Goal: Task Accomplishment & Management: Use online tool/utility

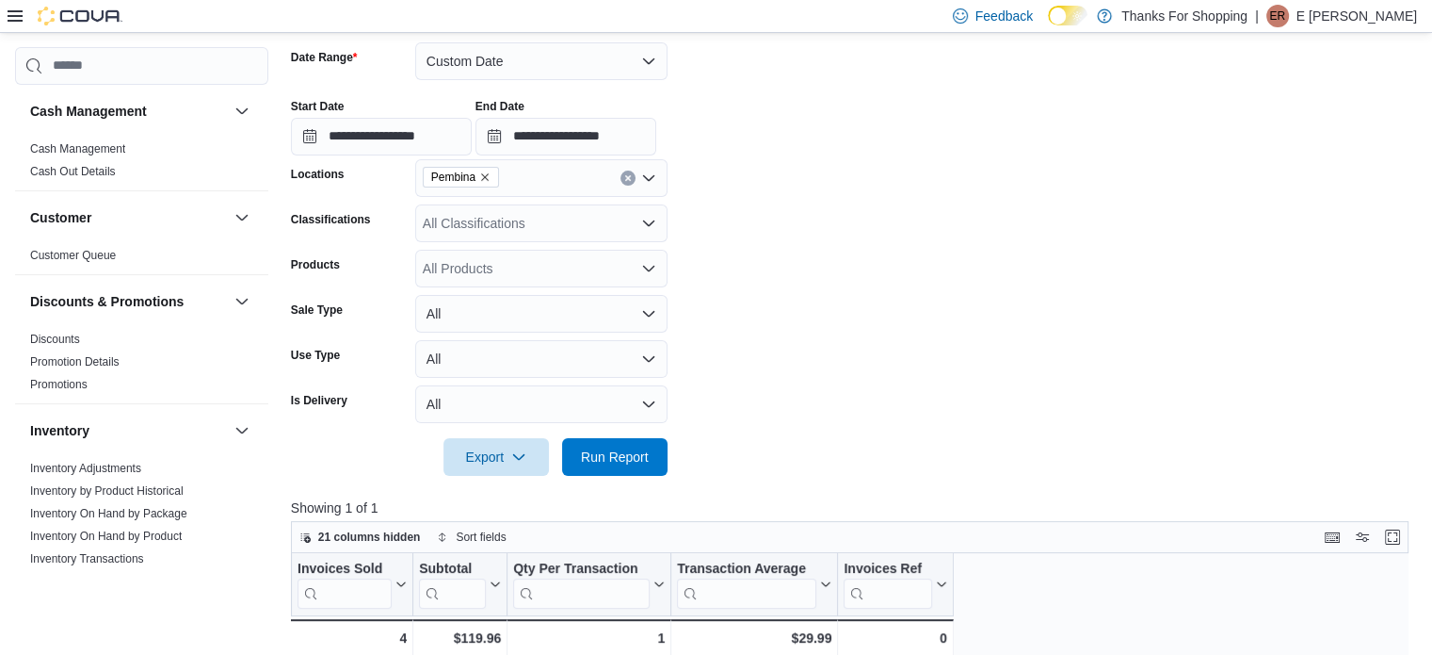
scroll to position [942, 0]
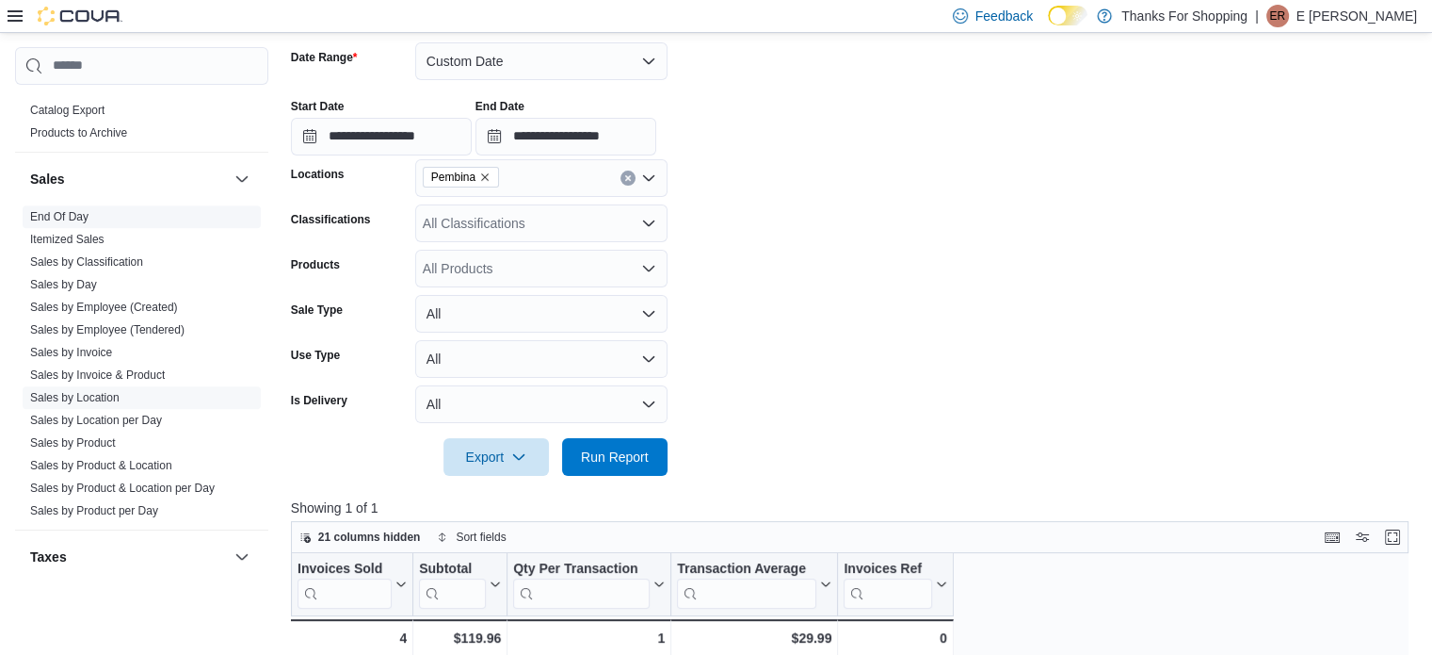
click at [51, 205] on span "End Of Day" at bounding box center [142, 216] width 238 height 23
click at [65, 217] on link "End Of Day" at bounding box center [59, 216] width 58 height 13
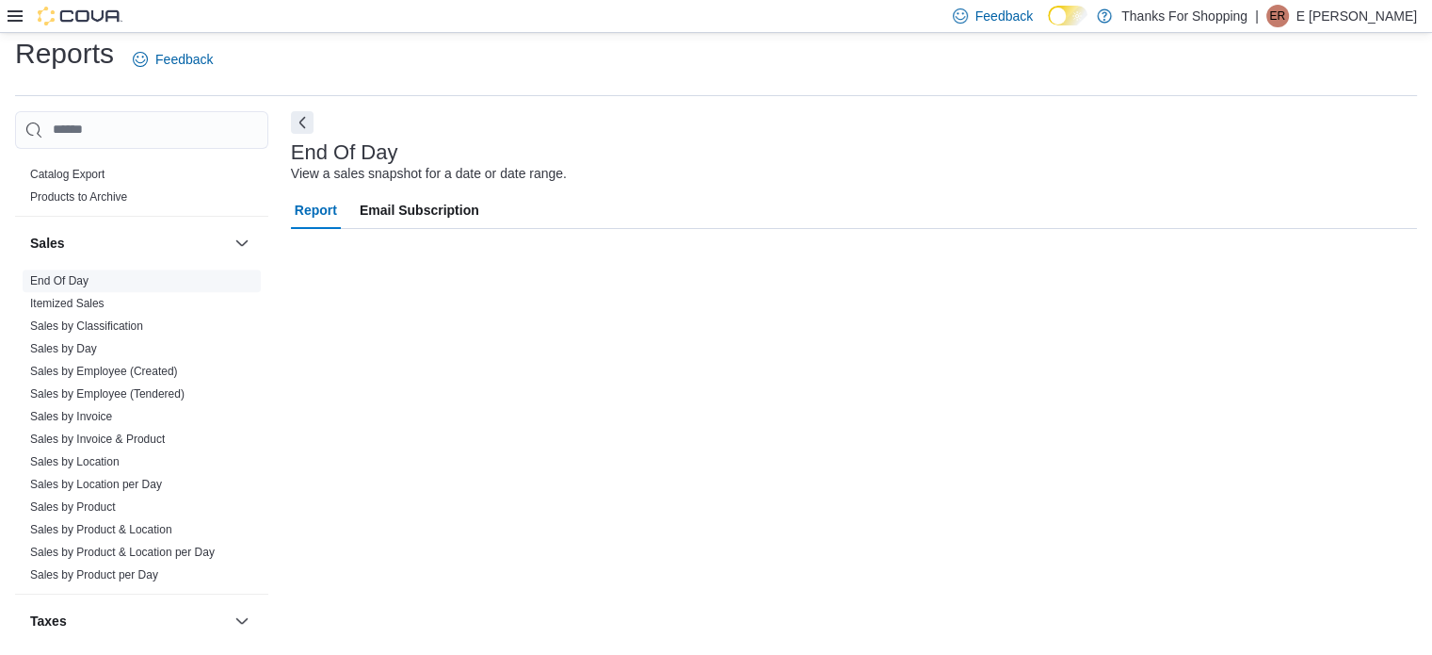
scroll to position [12, 0]
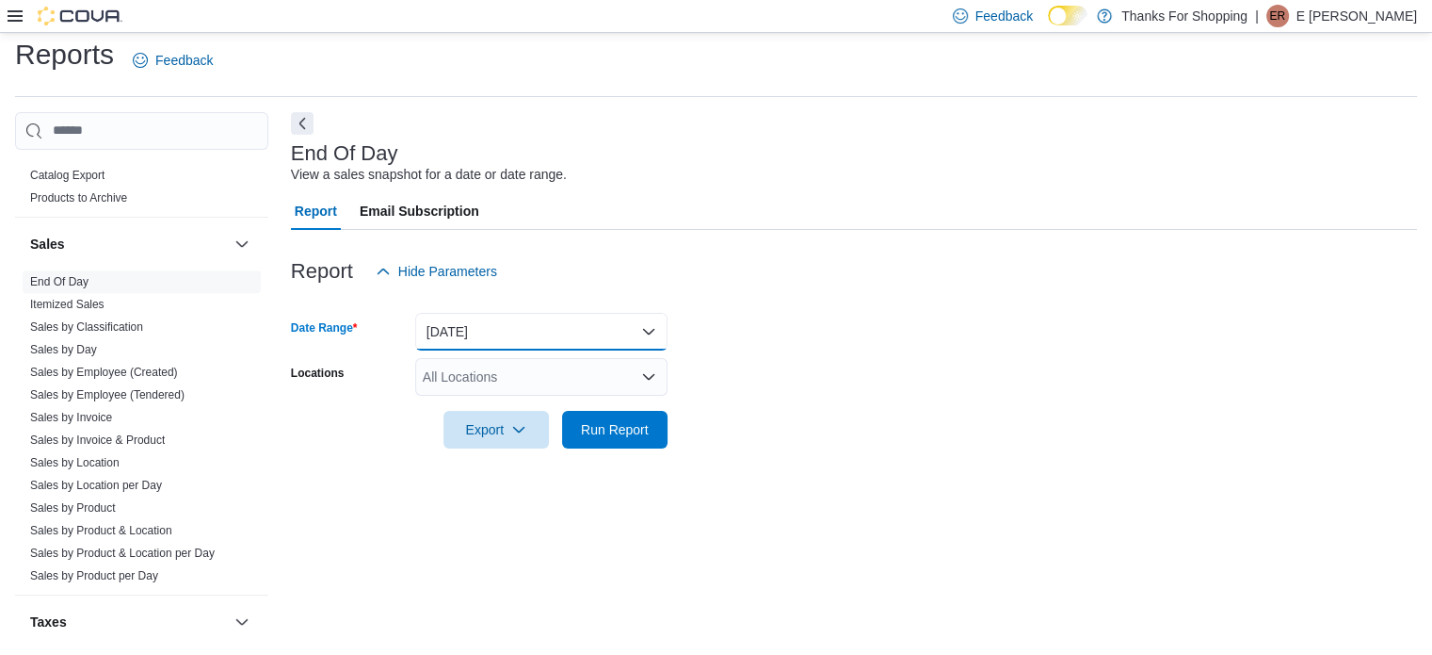
click at [527, 340] on button "[DATE]" at bounding box center [541, 332] width 252 height 38
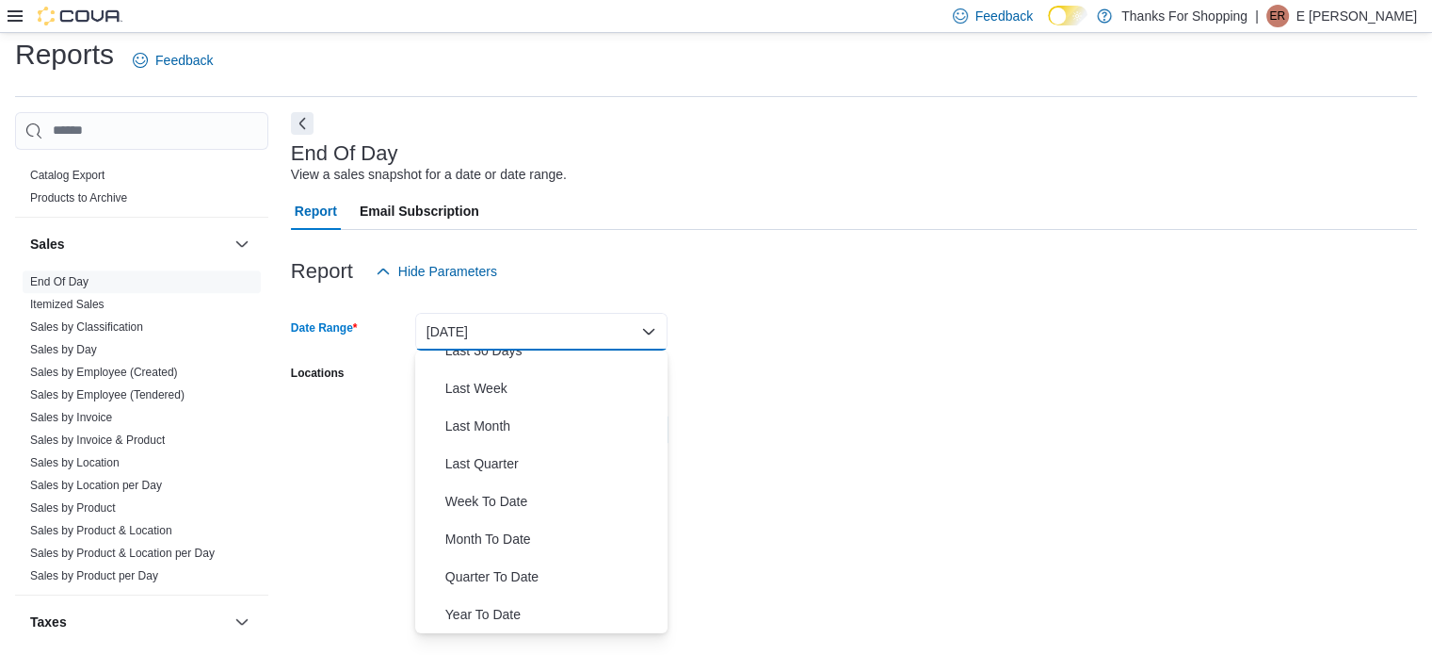
scroll to position [0, 0]
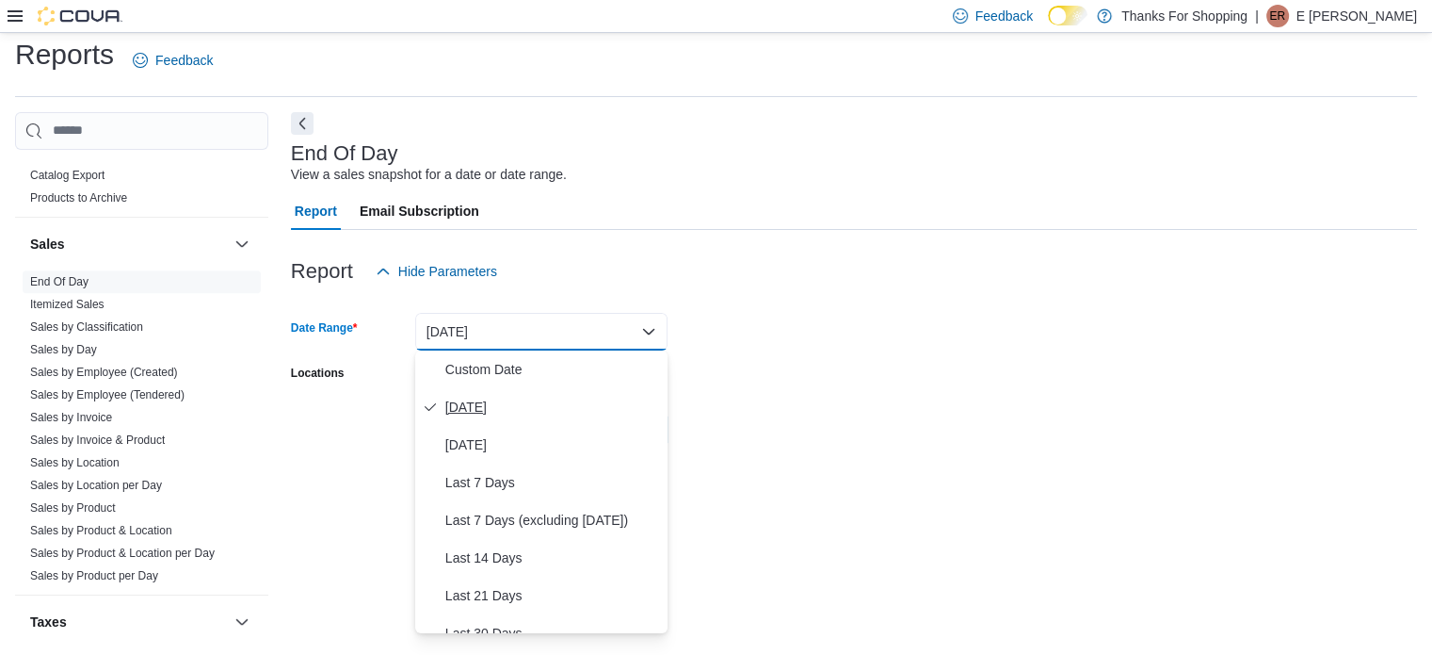
click at [511, 390] on button "[DATE]" at bounding box center [541, 407] width 252 height 38
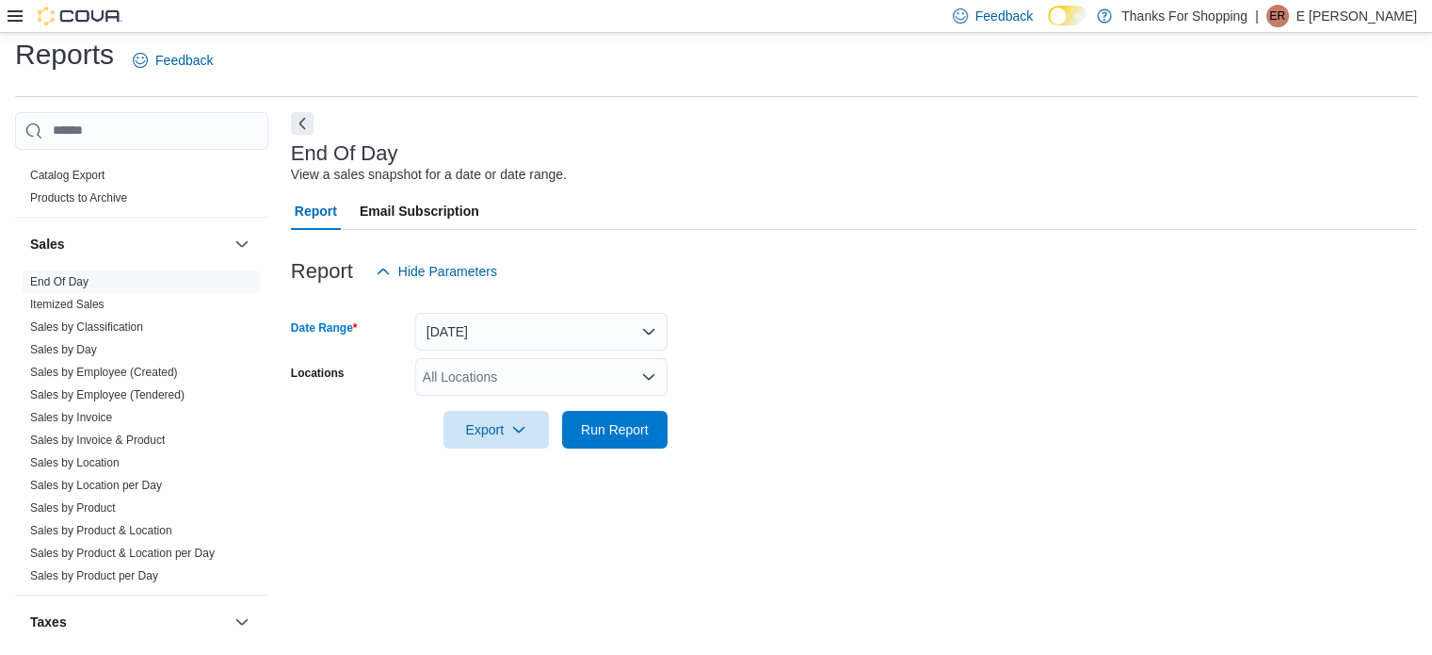
click at [511, 390] on div "All Locations" at bounding box center [541, 377] width 252 height 38
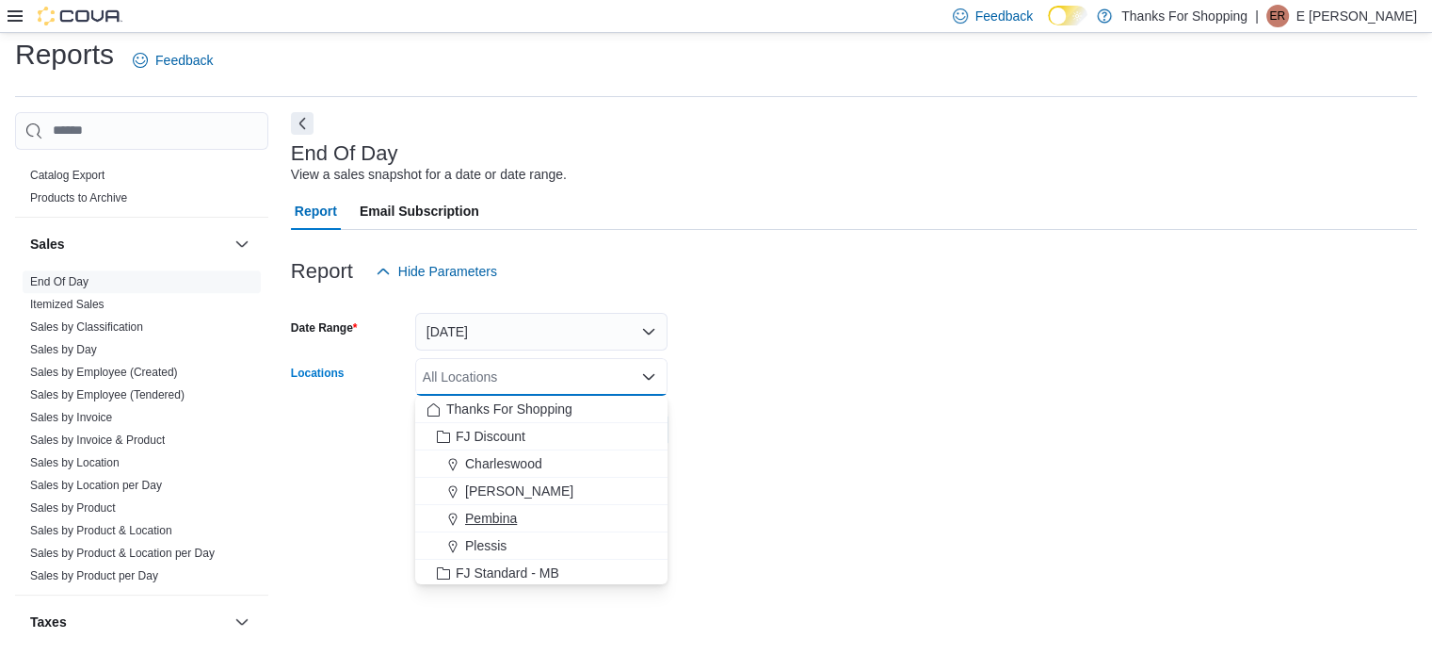
click at [503, 521] on span "Pembina" at bounding box center [491, 518] width 52 height 19
click at [1011, 380] on form "Date Range [DATE] Locations [GEOGRAPHIC_DATA] Combo box. Selected. [GEOGRAPHIC_…" at bounding box center [854, 369] width 1126 height 158
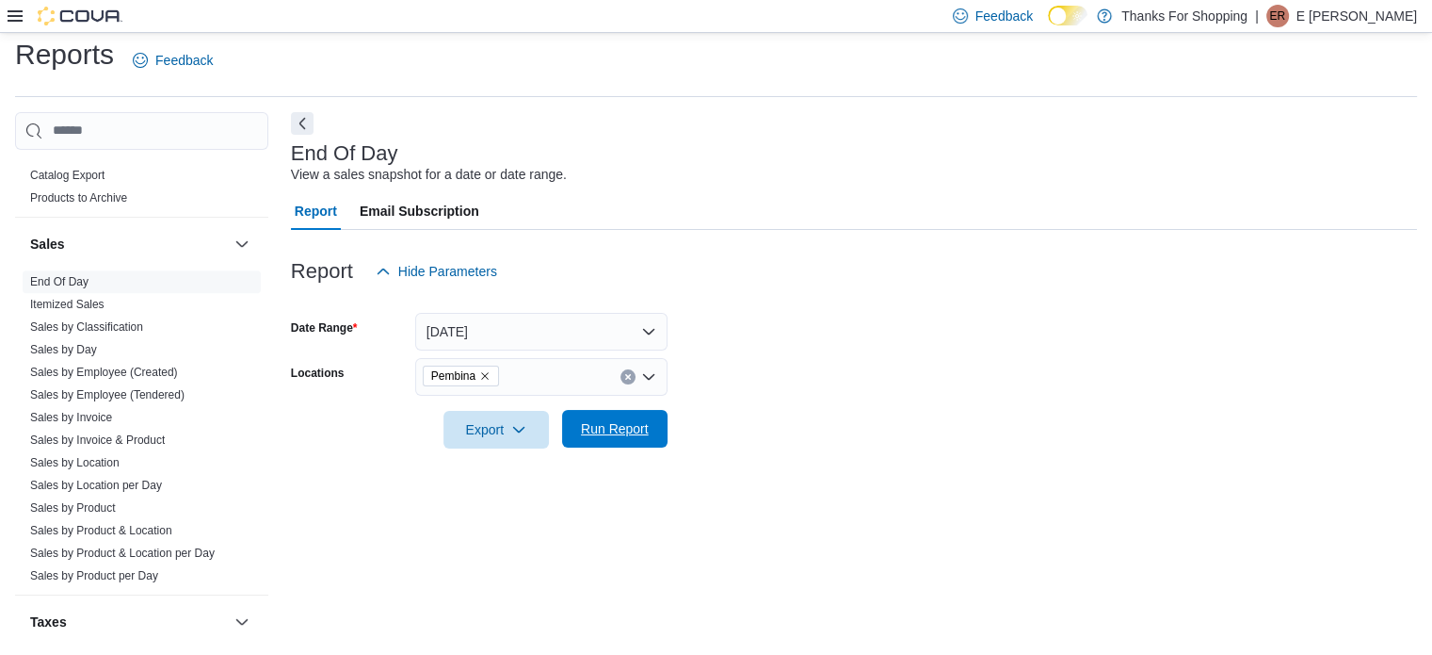
click at [629, 428] on span "Run Report" at bounding box center [615, 428] width 68 height 19
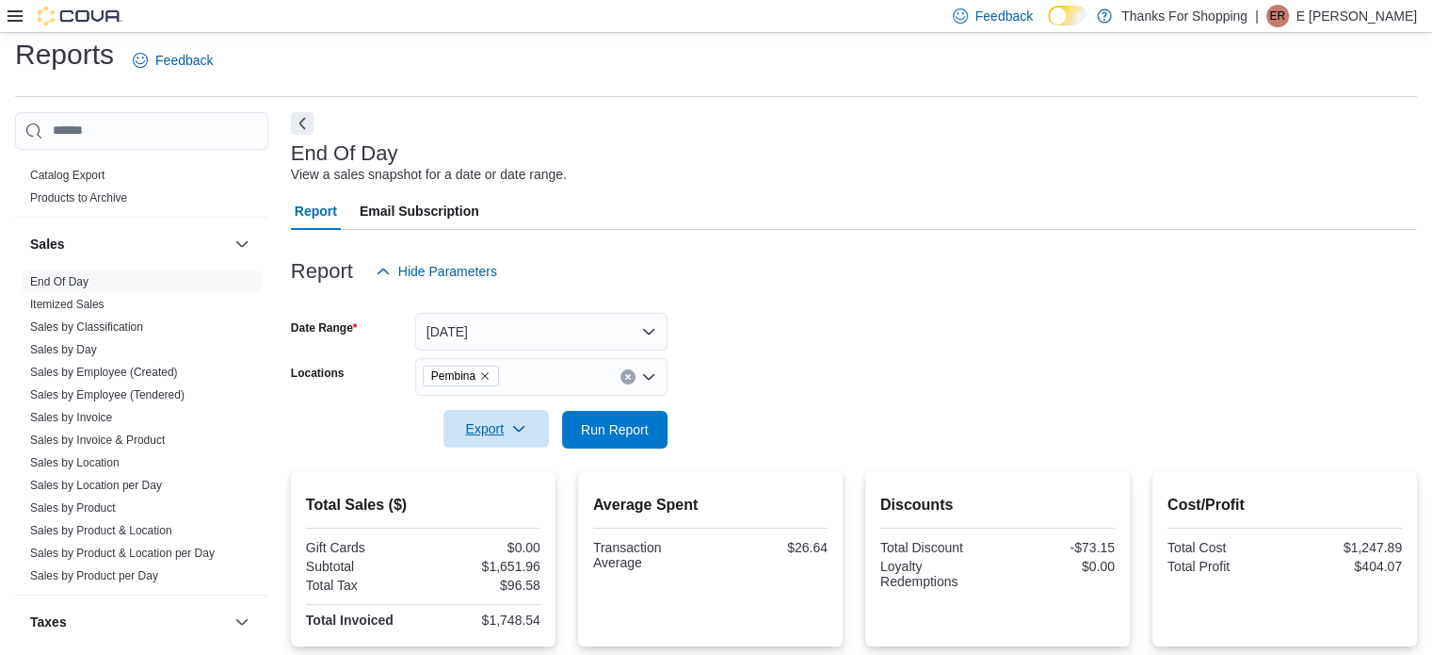
click at [486, 438] on span "Export" at bounding box center [496, 429] width 83 height 38
click at [493, 500] on span "Export to Pdf" at bounding box center [499, 504] width 85 height 15
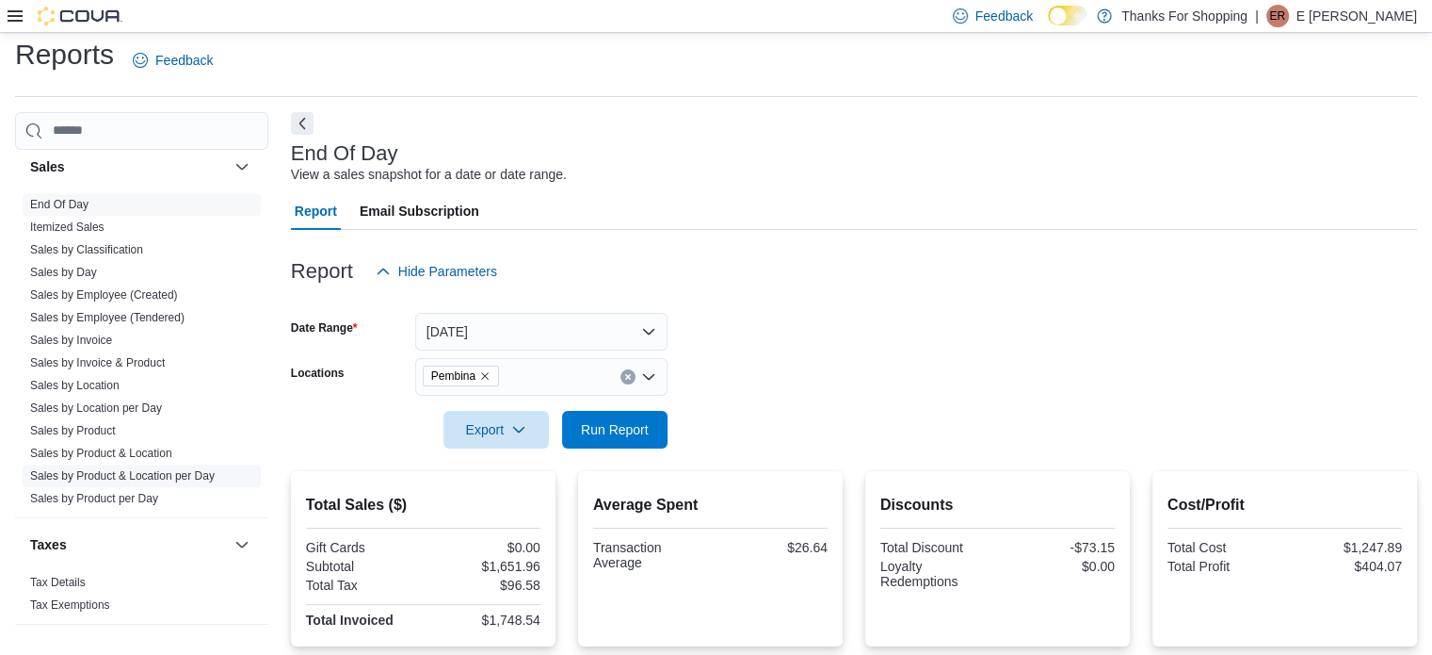
click at [151, 470] on link "Sales by Product & Location per Day" at bounding box center [122, 475] width 185 height 13
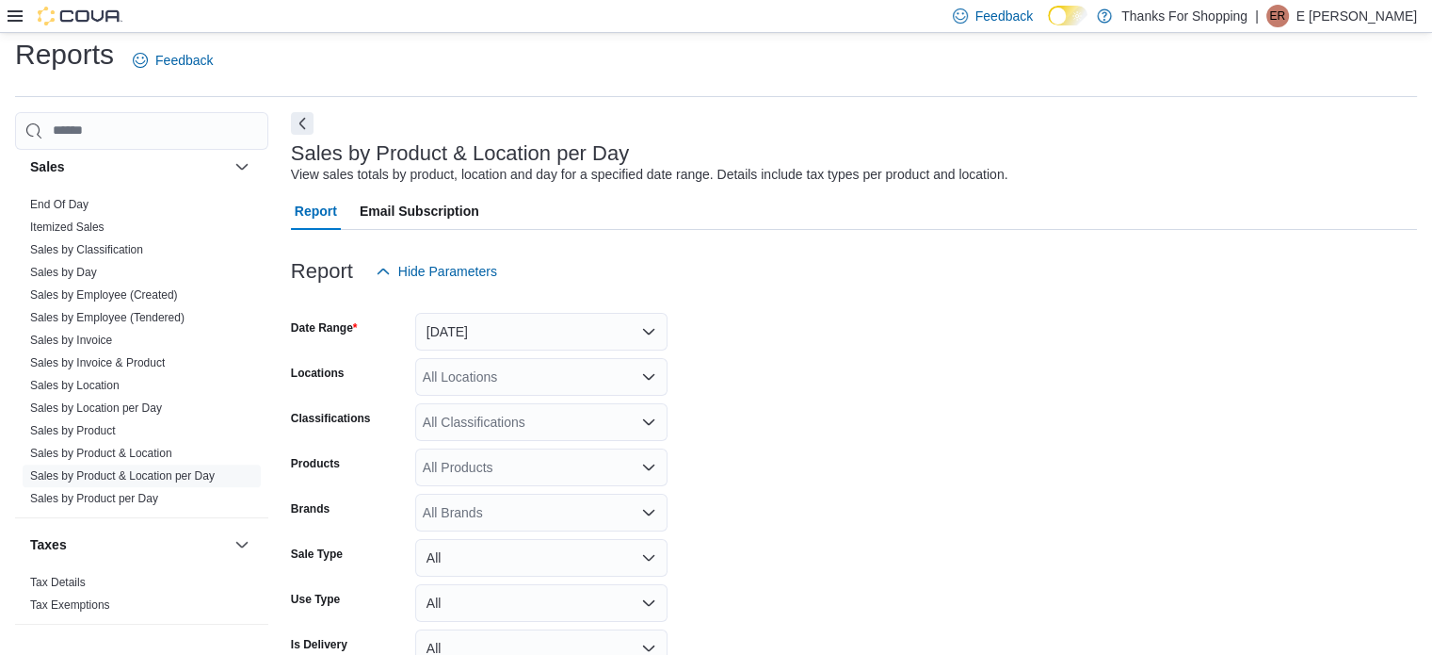
scroll to position [43, 0]
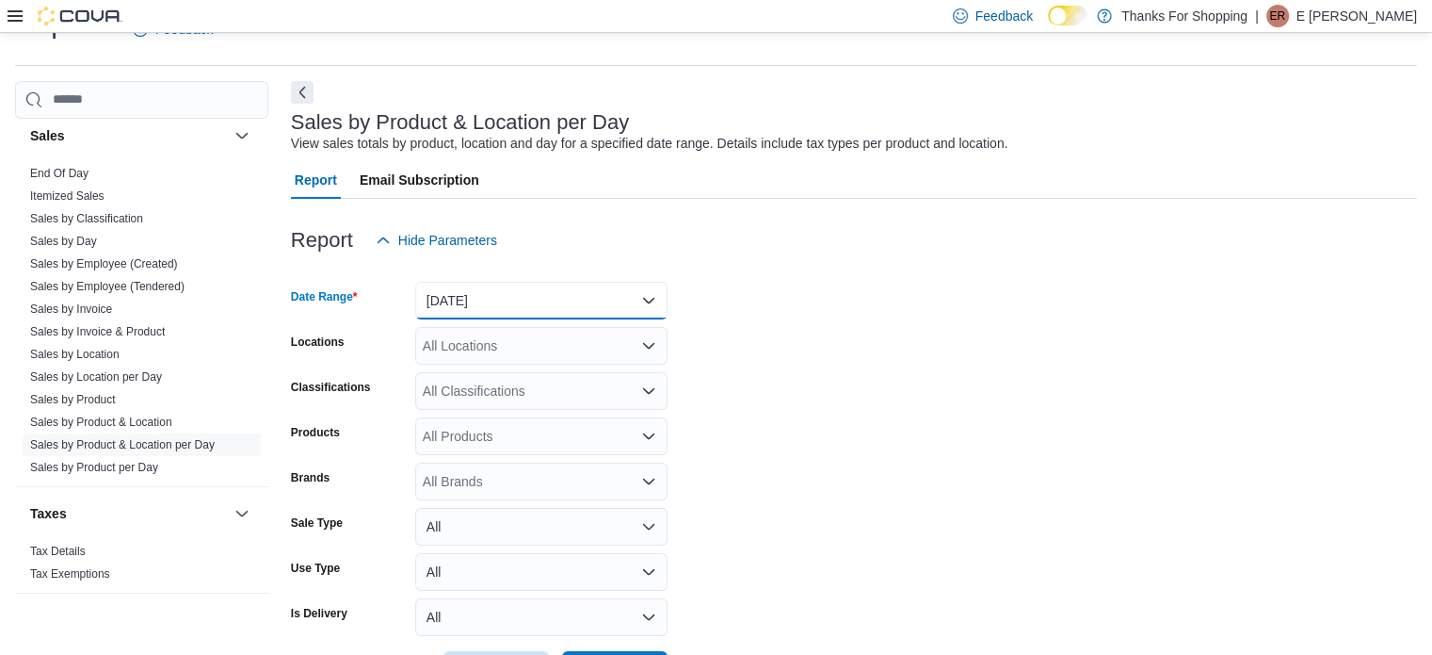
click at [504, 296] on button "[DATE]" at bounding box center [541, 301] width 252 height 38
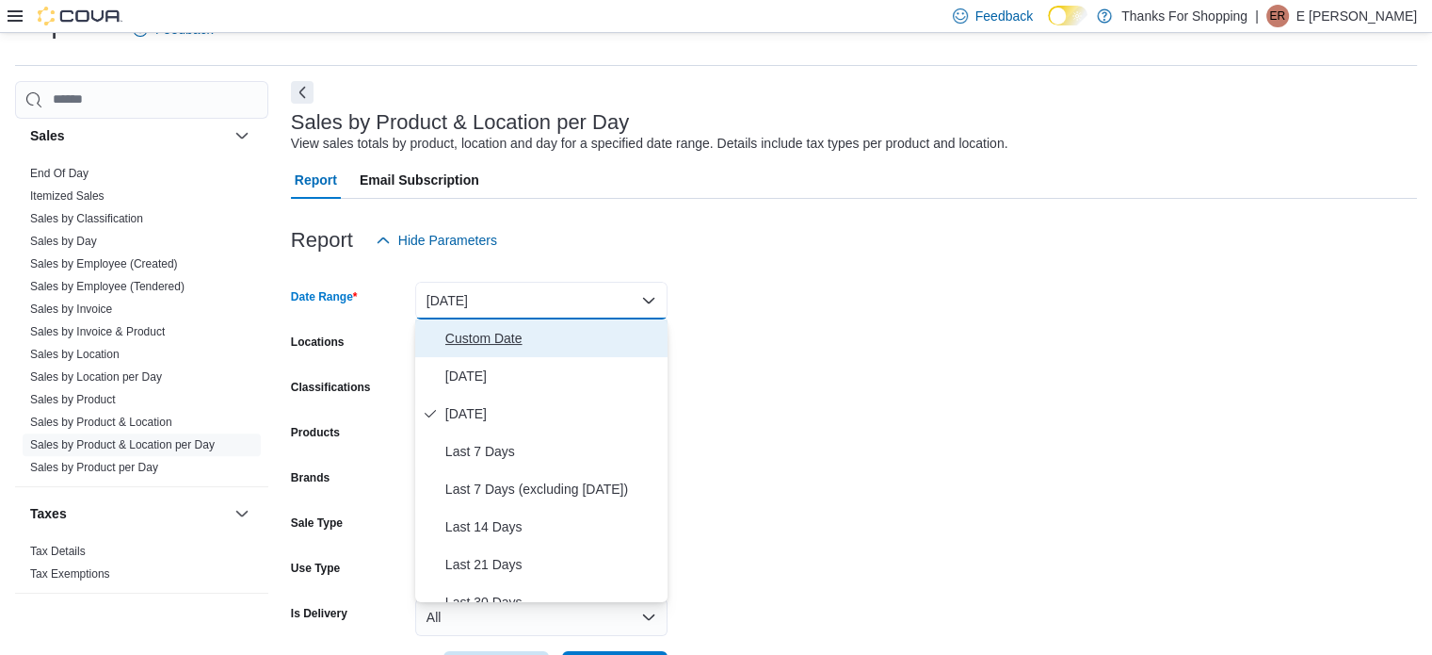
click at [501, 328] on span "Custom Date" at bounding box center [552, 338] width 215 height 23
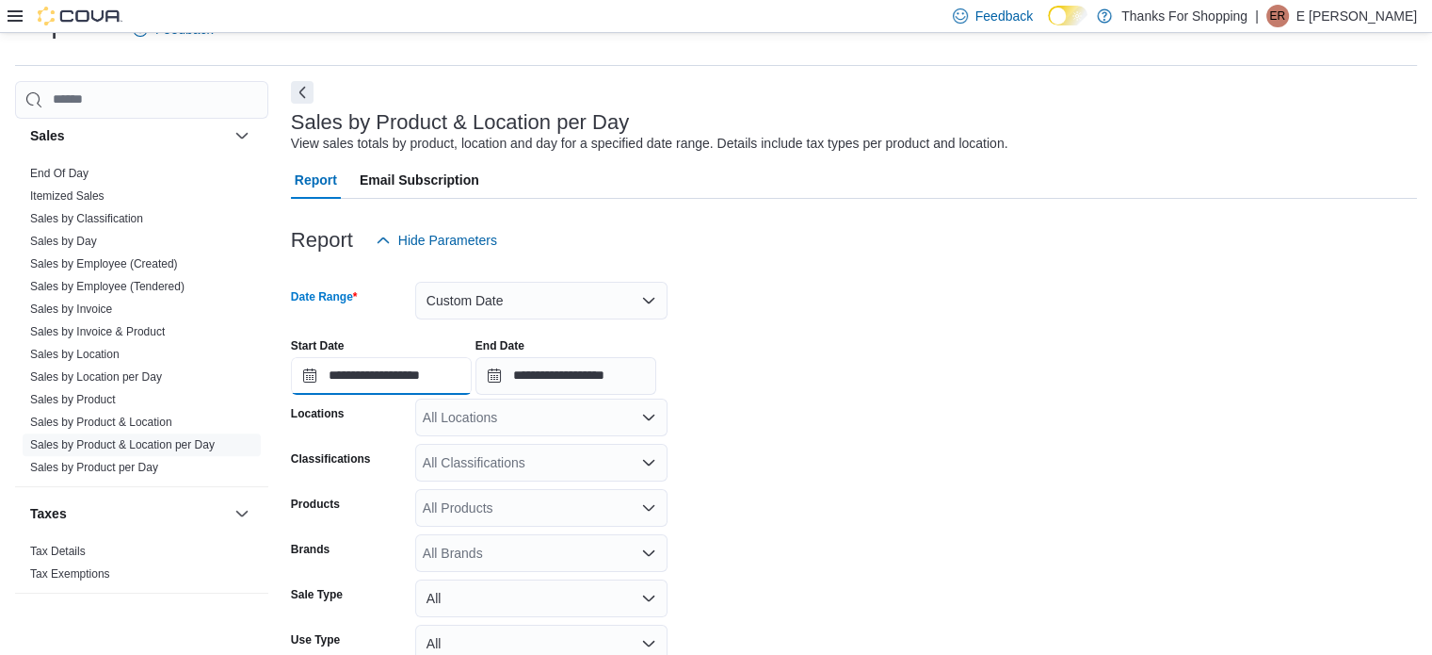
click at [444, 366] on input "**********" at bounding box center [381, 376] width 181 height 38
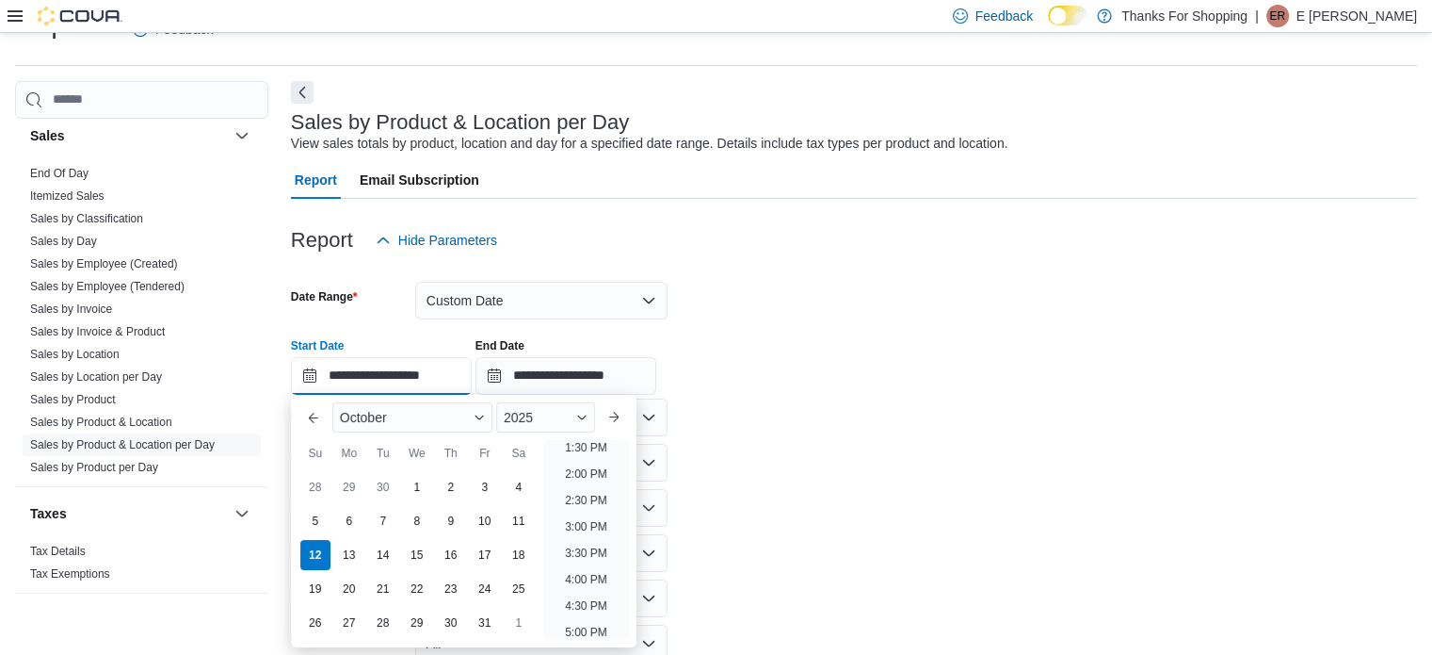
scroll to position [721, 0]
click at [576, 600] on li "4:30 PM" at bounding box center [586, 603] width 57 height 23
type input "**********"
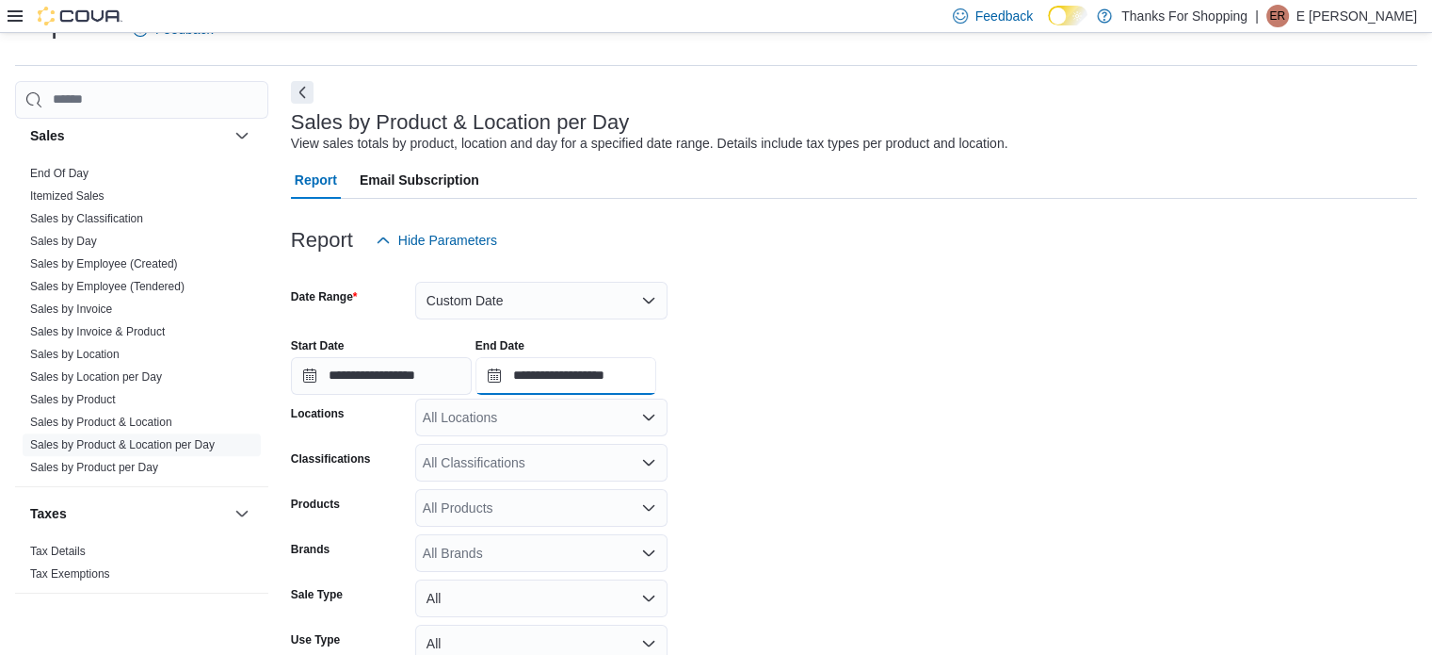
click at [629, 387] on input "**********" at bounding box center [566, 376] width 181 height 38
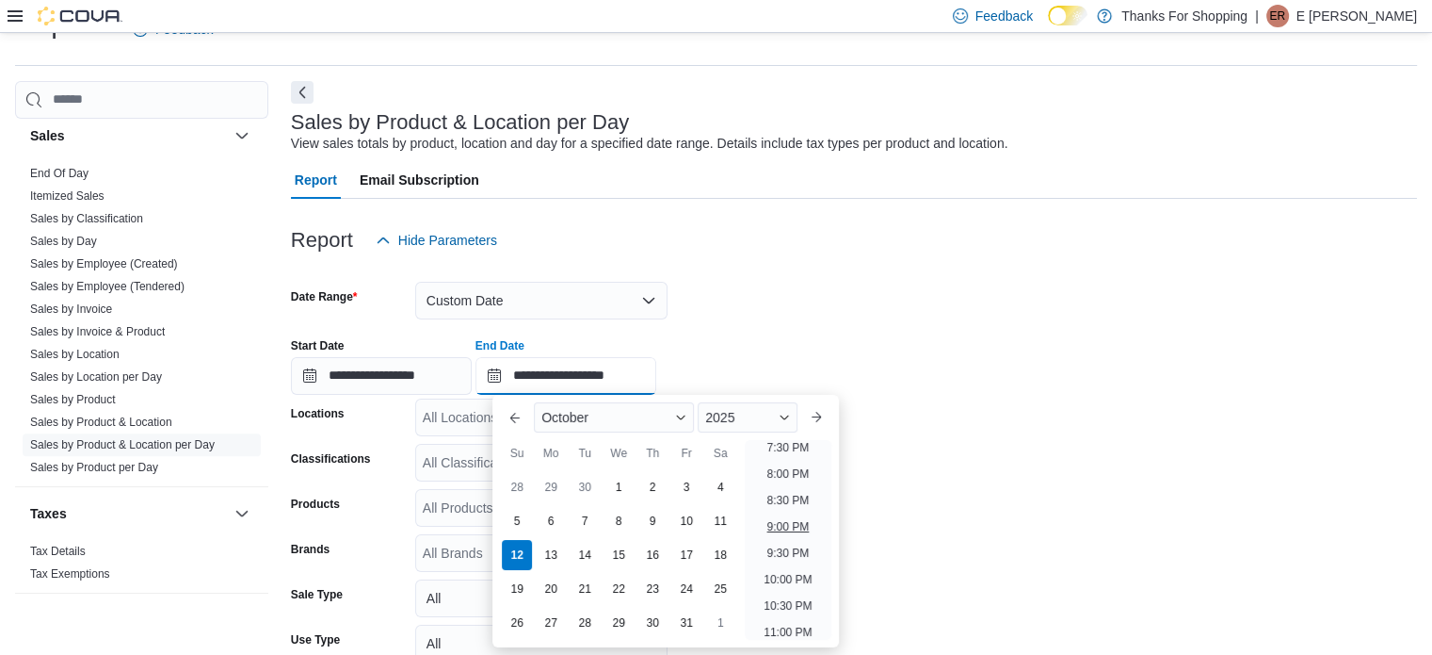
scroll to position [1032, 0]
click at [784, 485] on li "8:00 PM" at bounding box center [788, 477] width 57 height 23
type input "**********"
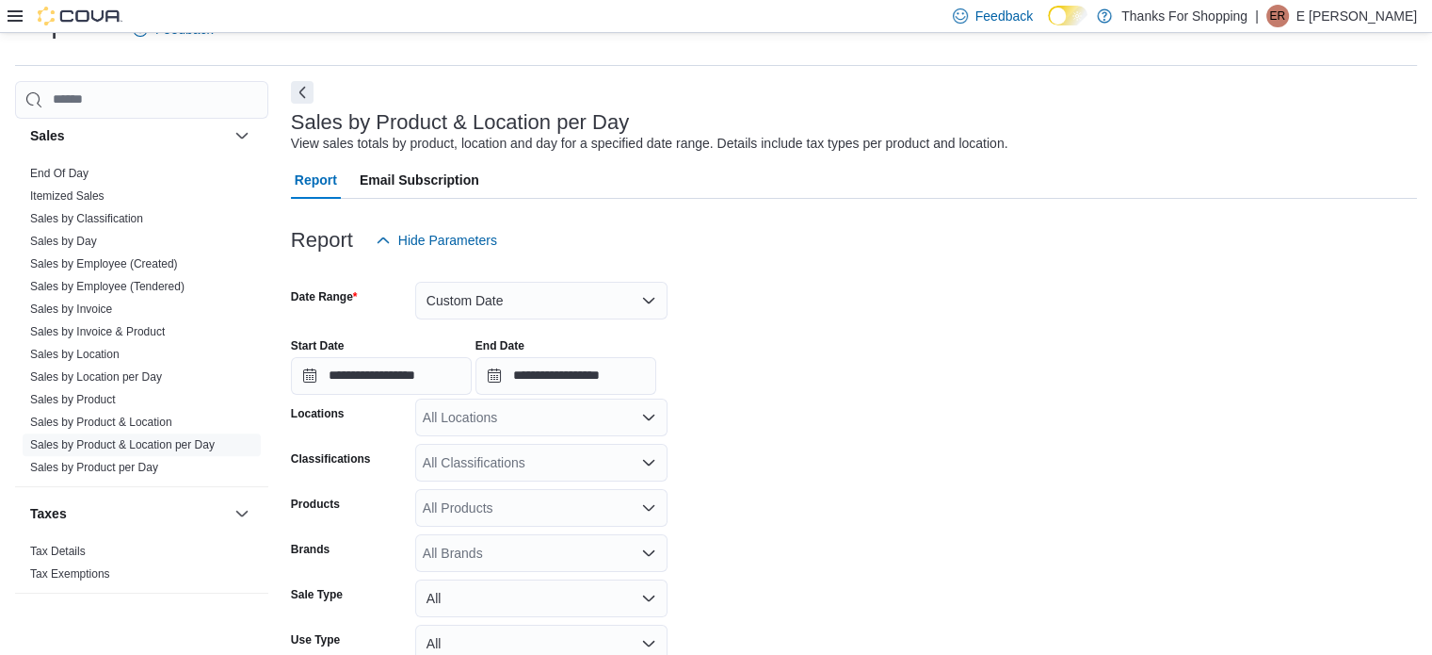
scroll to position [186, 0]
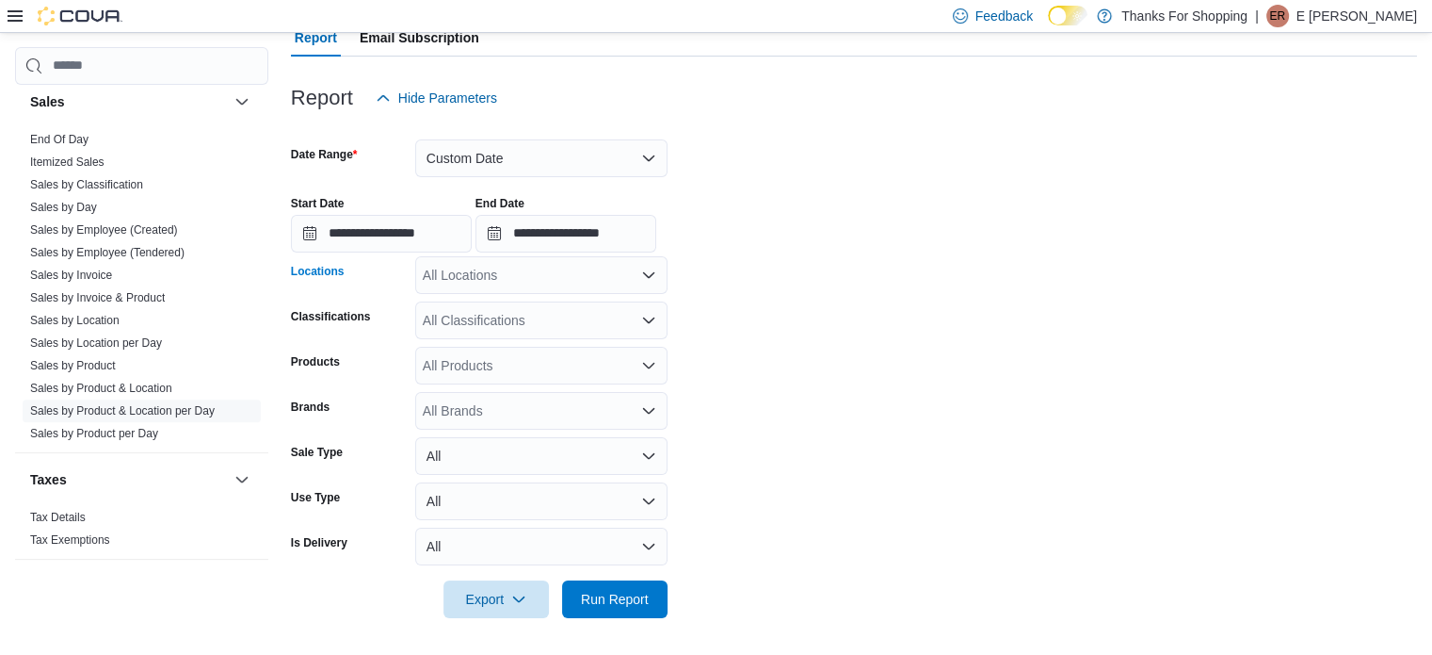
click at [582, 289] on div "All Locations" at bounding box center [541, 275] width 252 height 38
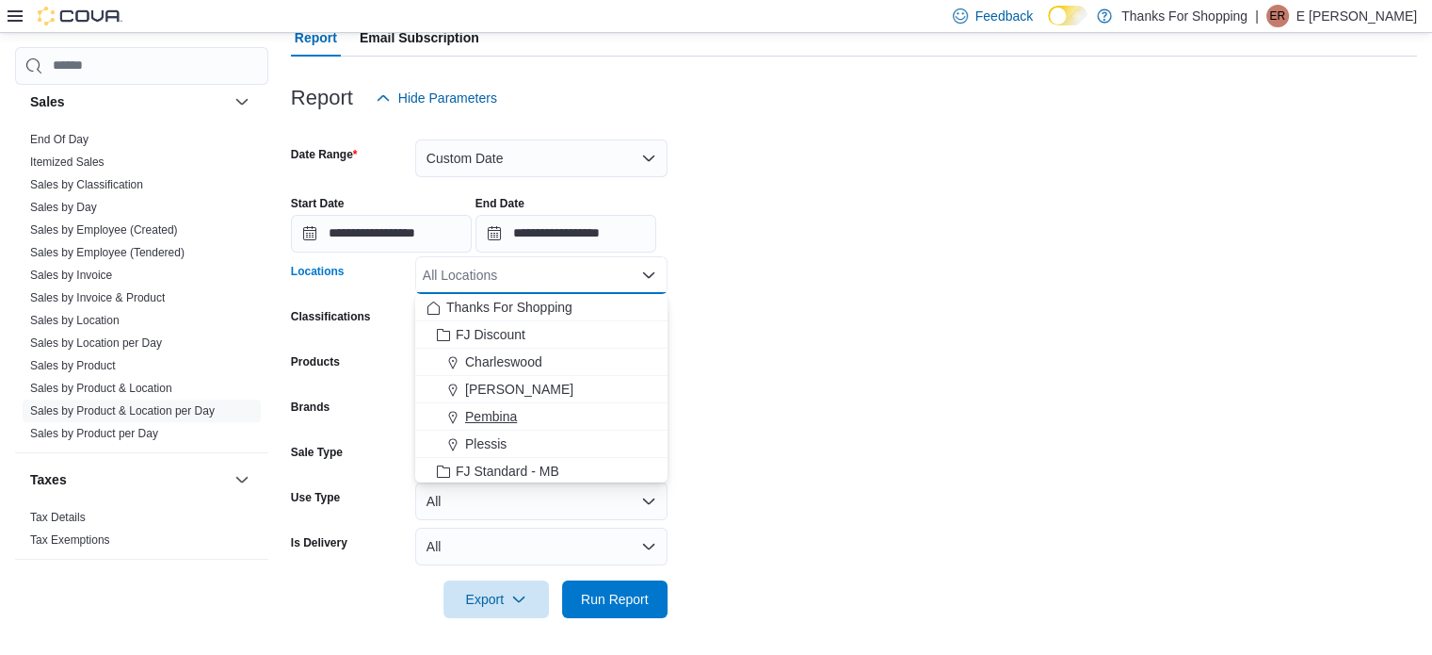
click at [509, 404] on button "Pembina" at bounding box center [541, 416] width 252 height 27
click at [930, 384] on form "**********" at bounding box center [854, 367] width 1126 height 501
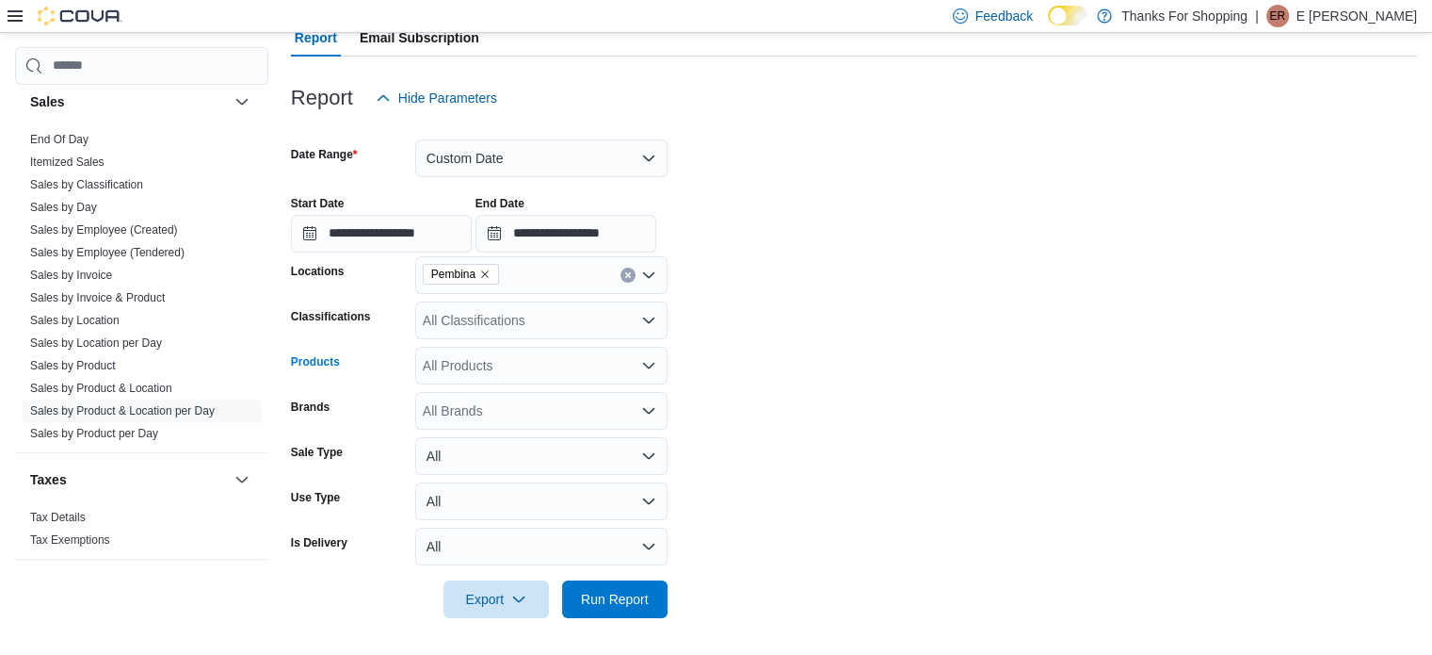
click at [456, 358] on div "All Products" at bounding box center [541, 366] width 252 height 38
click at [531, 398] on span "Type 3 or more characters" at bounding box center [542, 397] width 230 height 19
click at [774, 406] on form "**********" at bounding box center [854, 367] width 1126 height 501
click at [655, 372] on div "All Products" at bounding box center [541, 366] width 252 height 38
click at [787, 355] on form "**********" at bounding box center [854, 367] width 1126 height 501
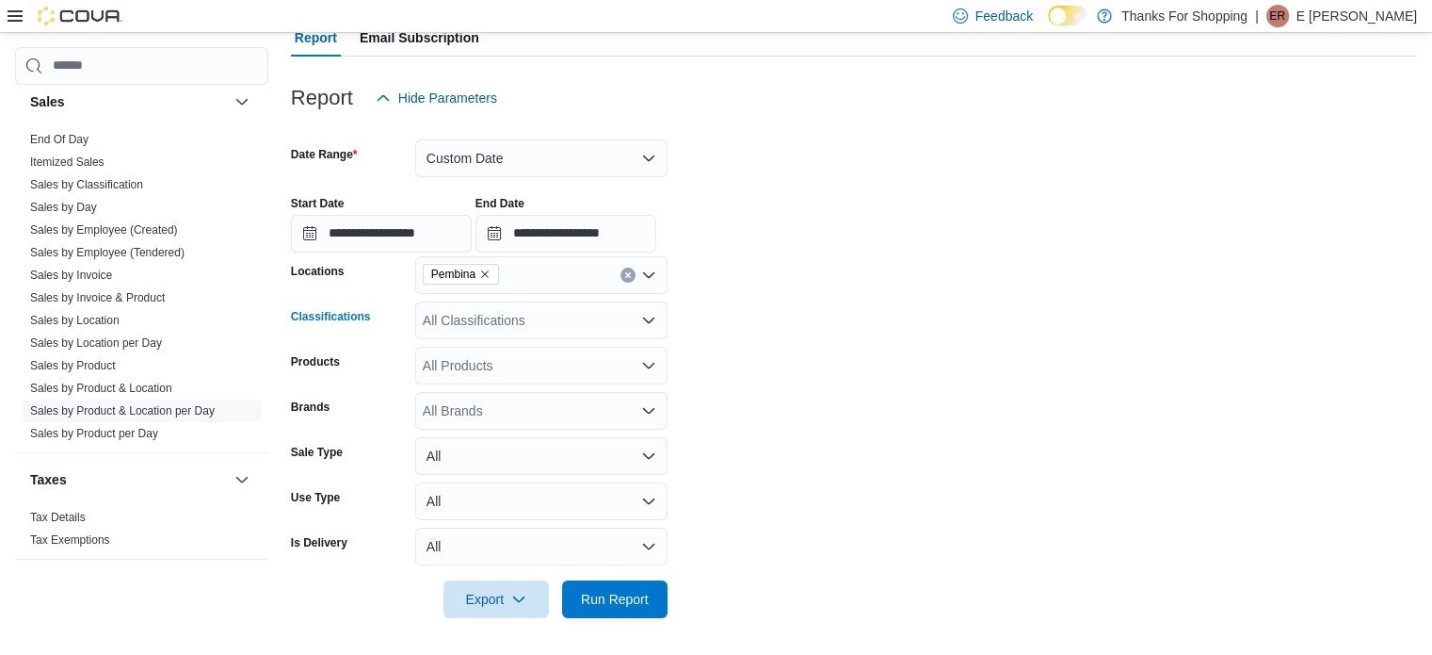
click at [613, 315] on div "All Classifications" at bounding box center [541, 320] width 252 height 38
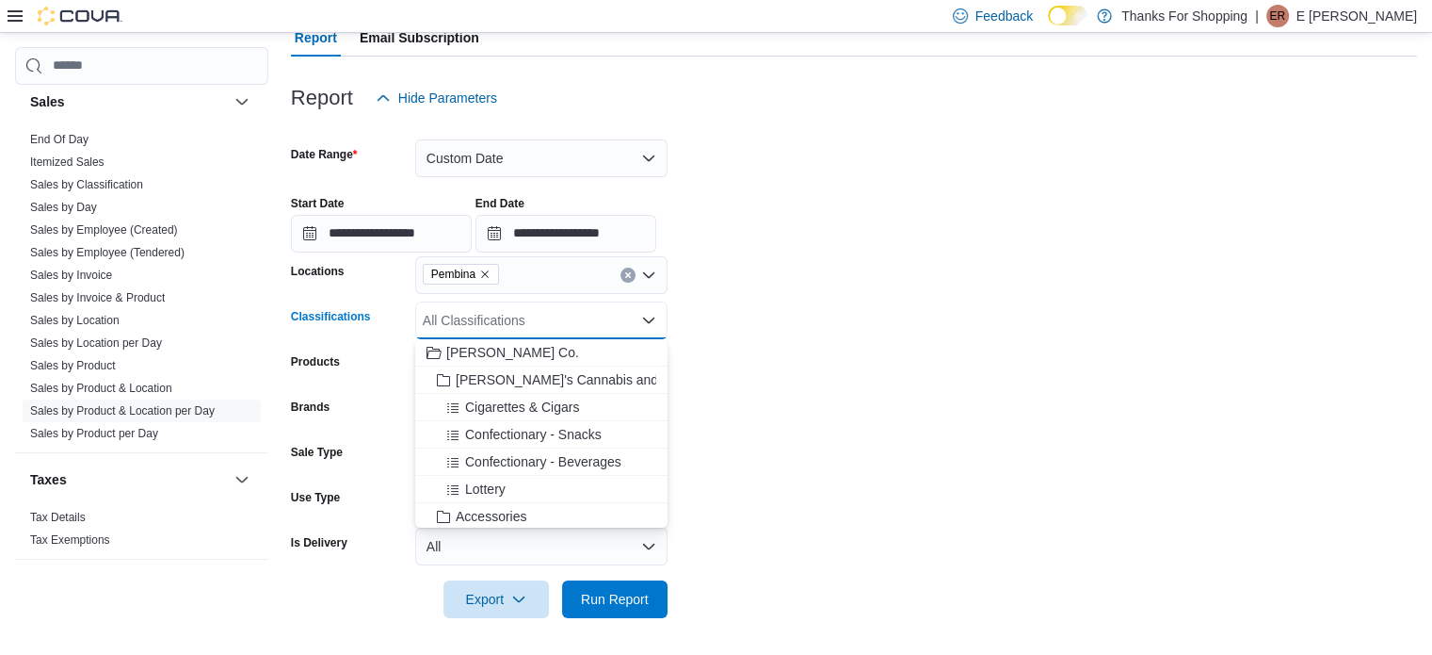
click at [826, 381] on form "**********" at bounding box center [854, 367] width 1126 height 501
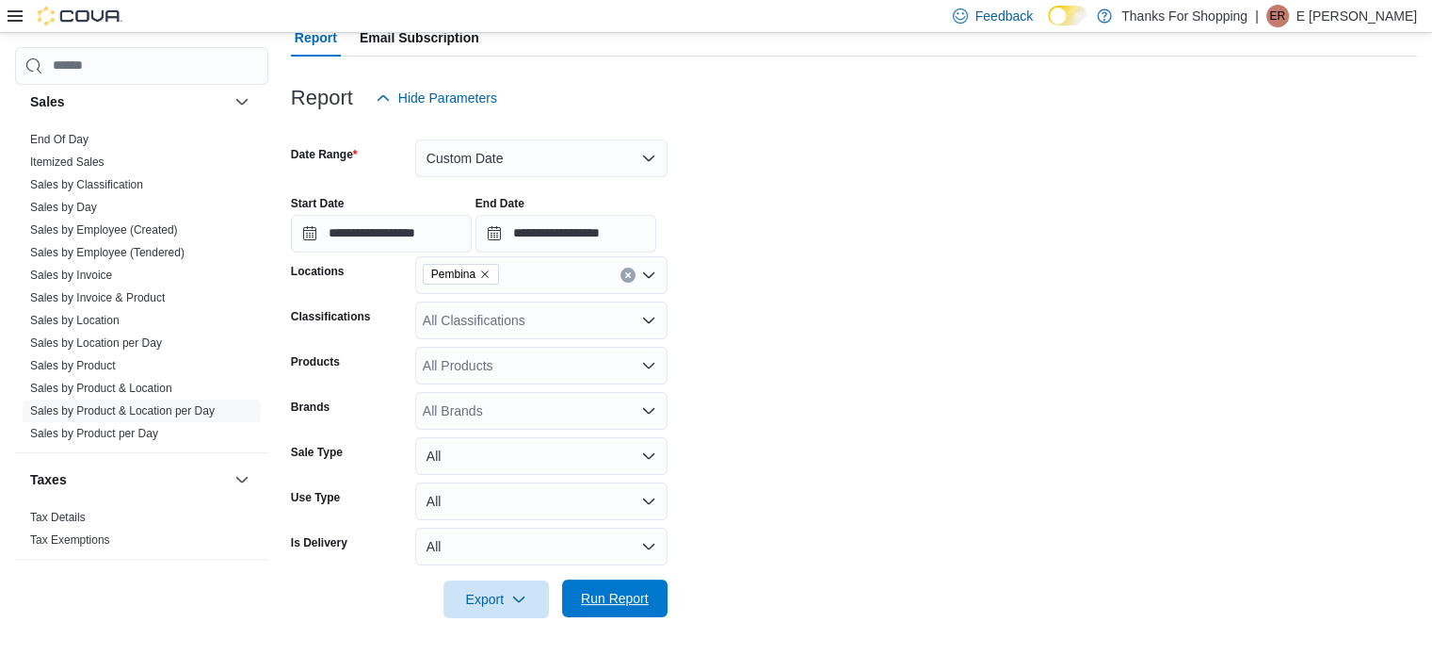
click at [587, 606] on span "Run Report" at bounding box center [615, 598] width 68 height 19
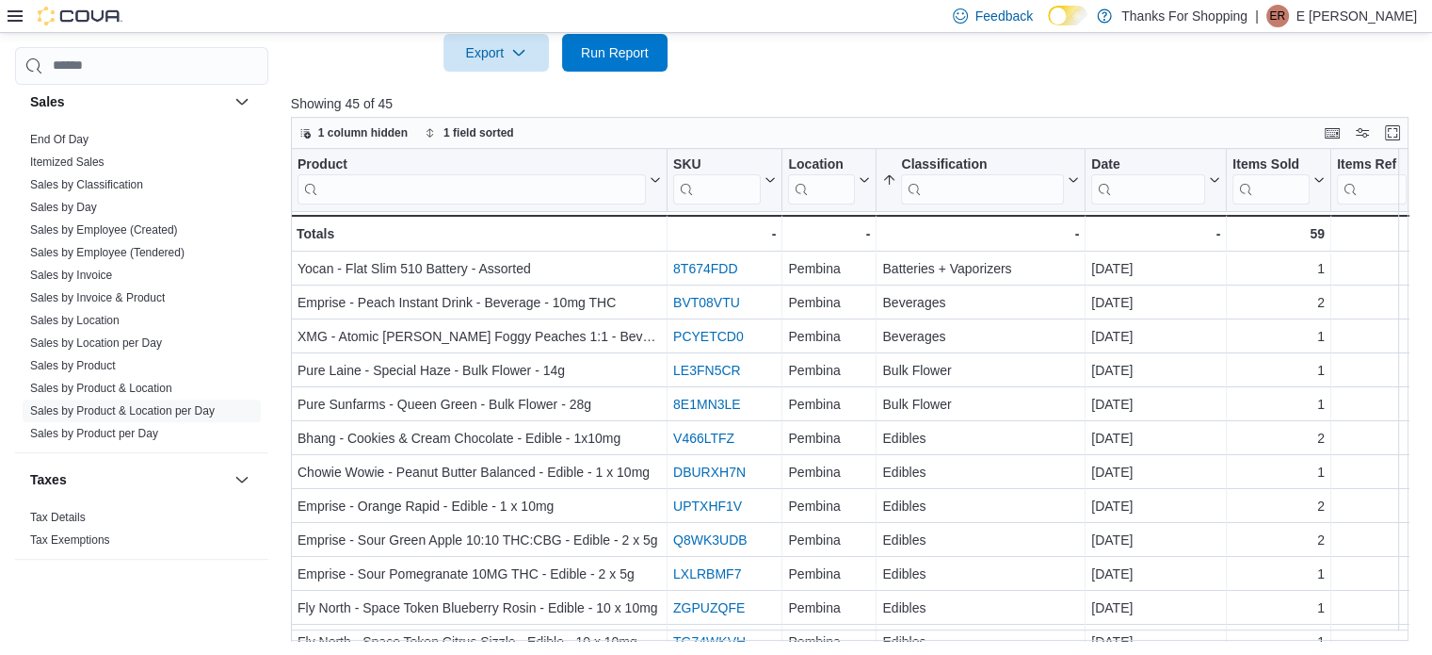
scroll to position [731, 0]
click at [519, 44] on span "Export" at bounding box center [496, 53] width 83 height 38
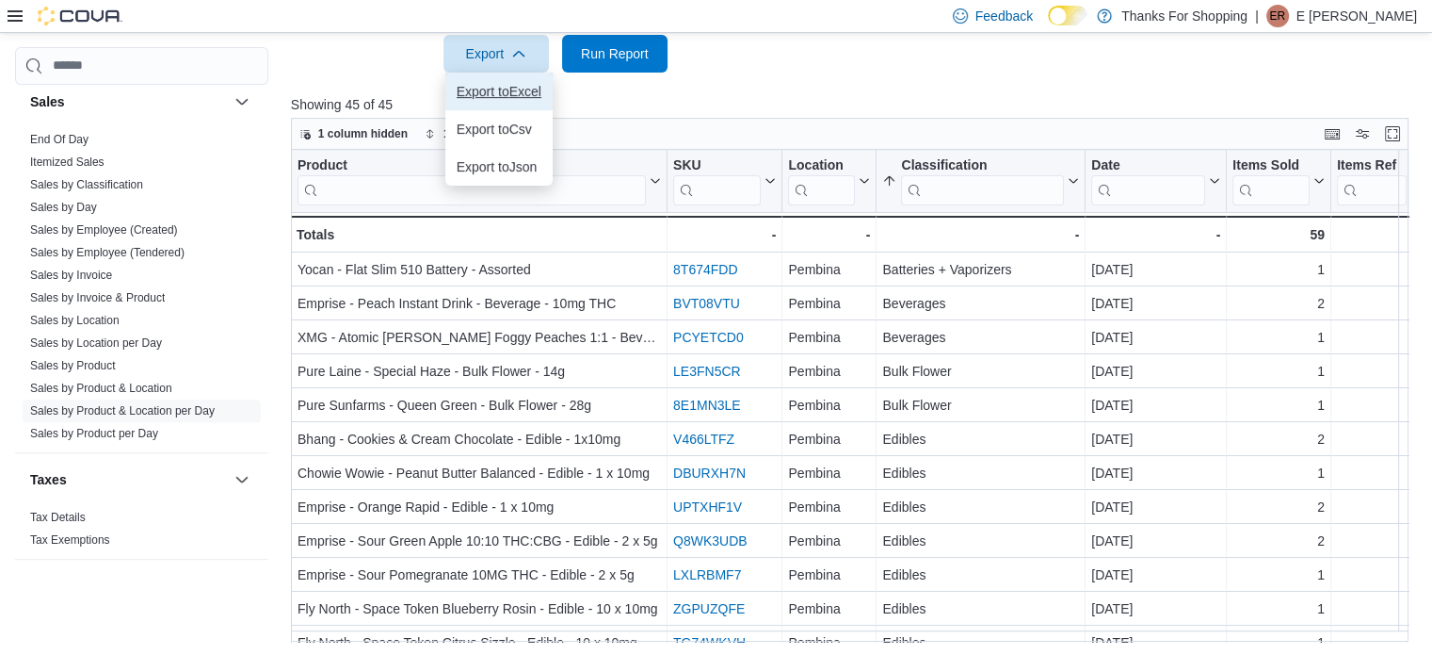
click at [531, 93] on span "Export to Excel" at bounding box center [499, 91] width 85 height 15
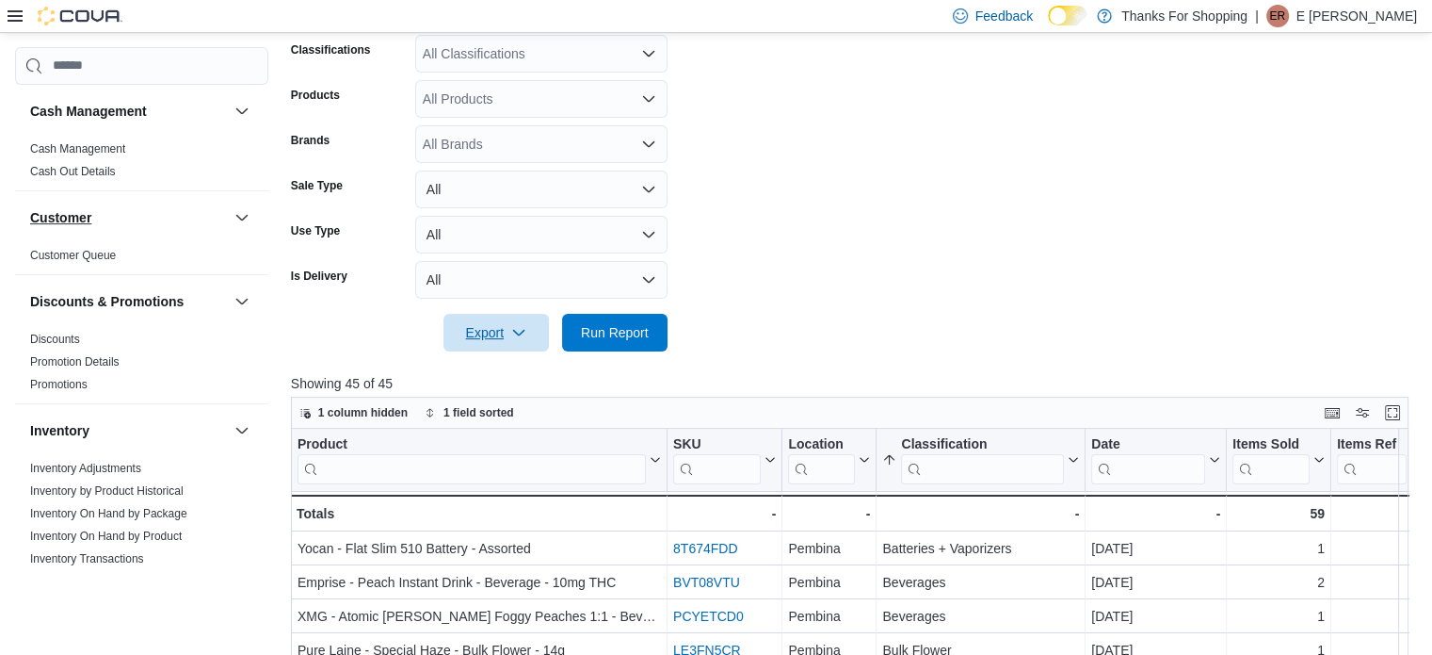
scroll to position [452, 0]
click at [93, 147] on link "Cash Management" at bounding box center [77, 148] width 95 height 13
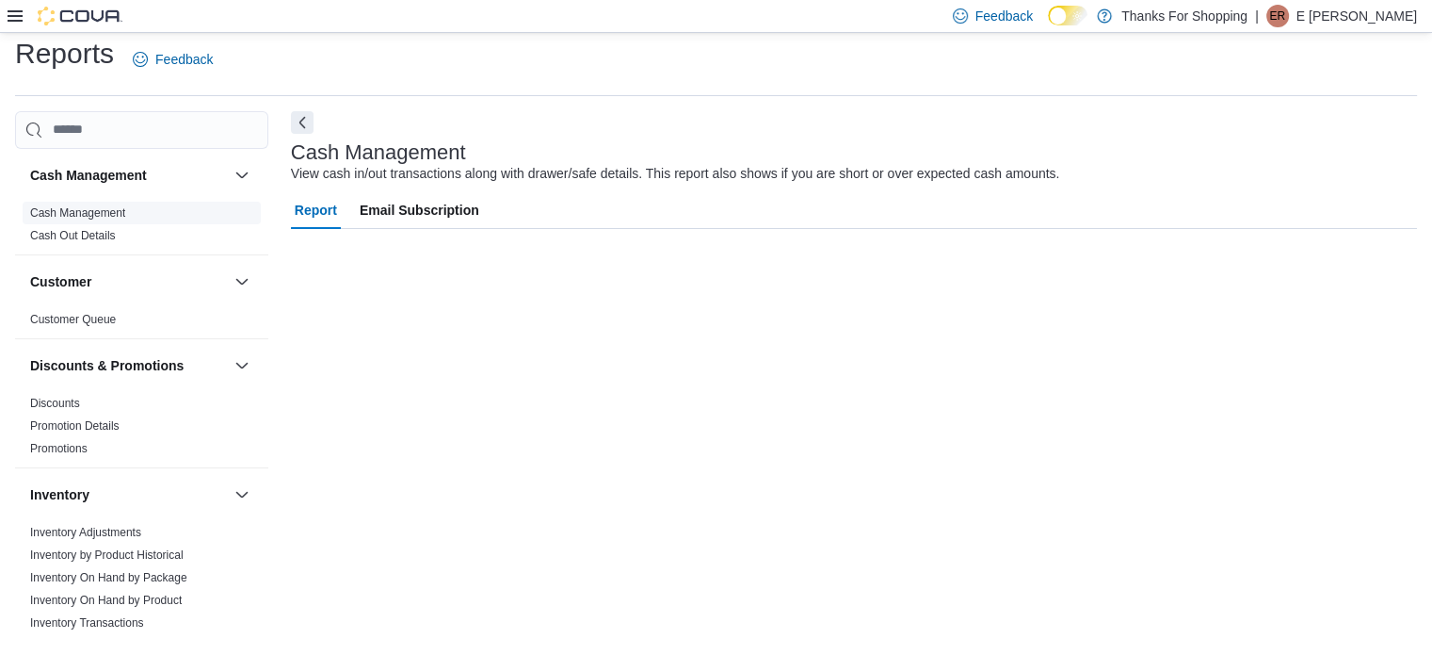
scroll to position [12, 0]
